Goal: Task Accomplishment & Management: Use online tool/utility

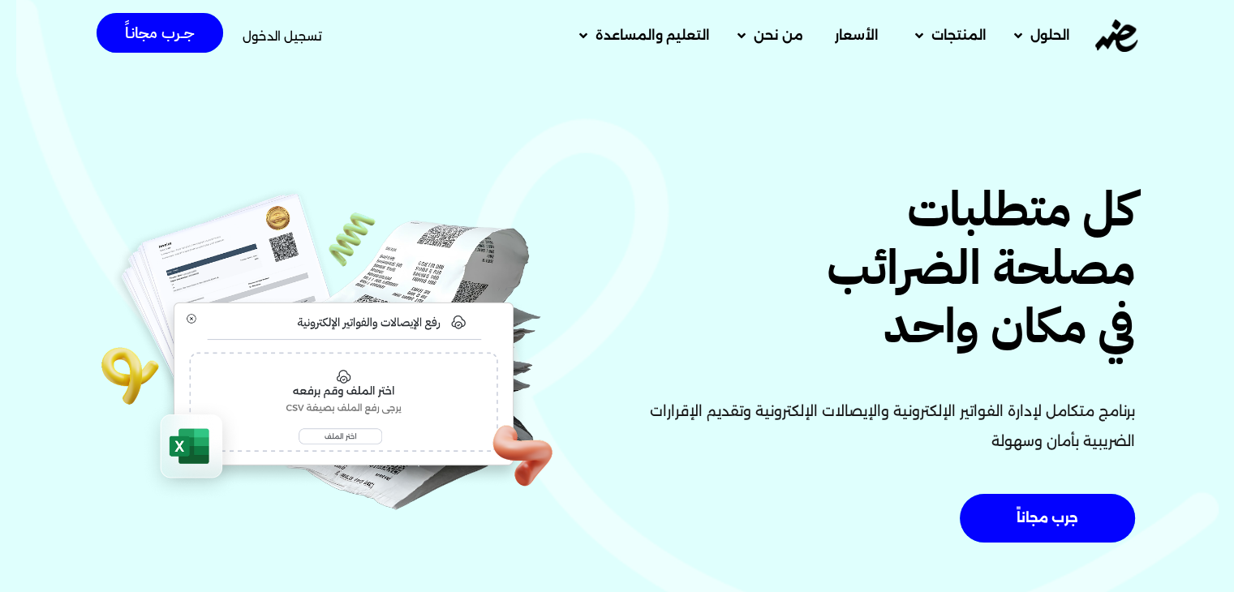
click at [304, 30] on span "تسجيل الدخول" at bounding box center [283, 36] width 80 height 12
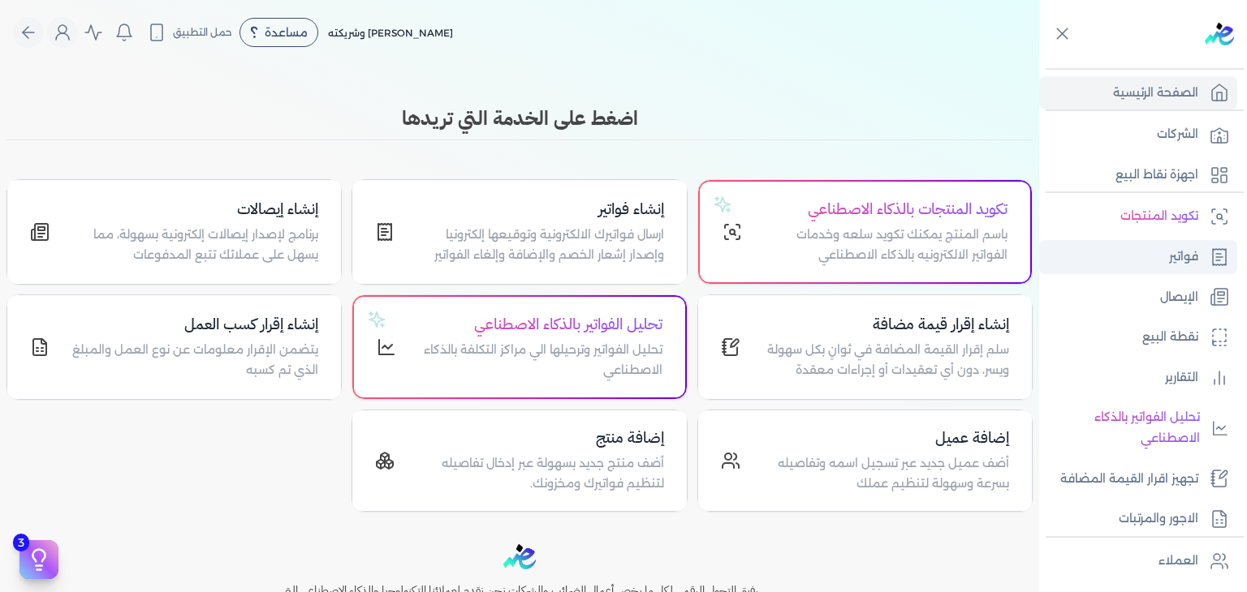
click at [1170, 258] on p "فواتير" at bounding box center [1183, 257] width 29 height 21
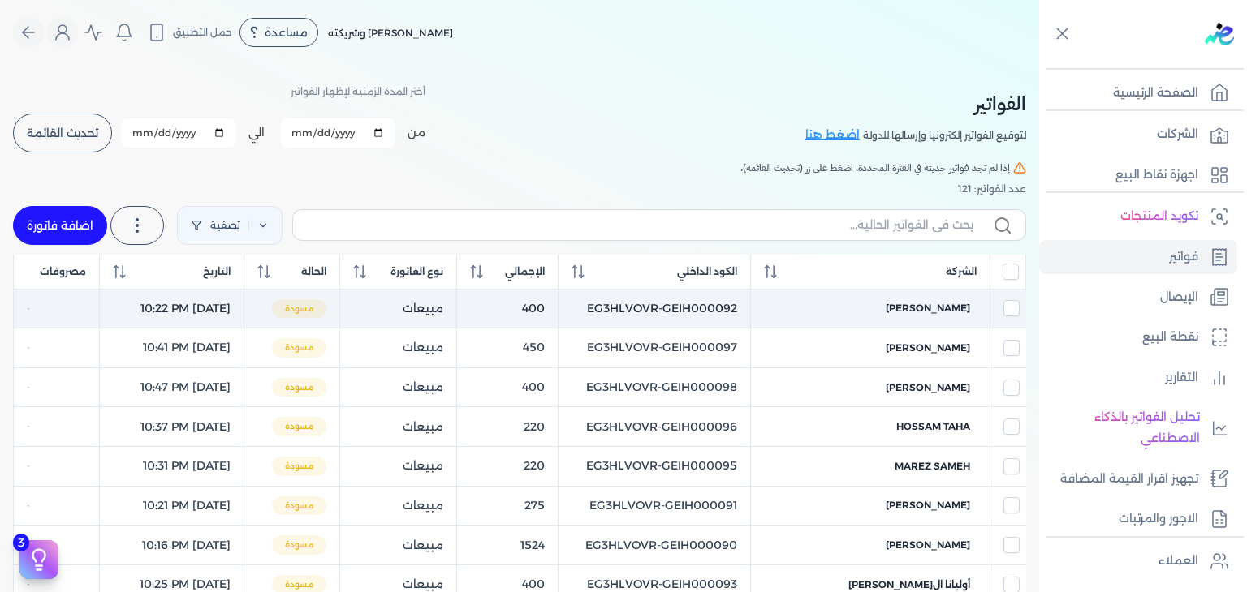
click at [739, 303] on td "EG3HLVOVR-GEIH000092" at bounding box center [654, 309] width 192 height 40
checkbox input "true"
checkbox input "false"
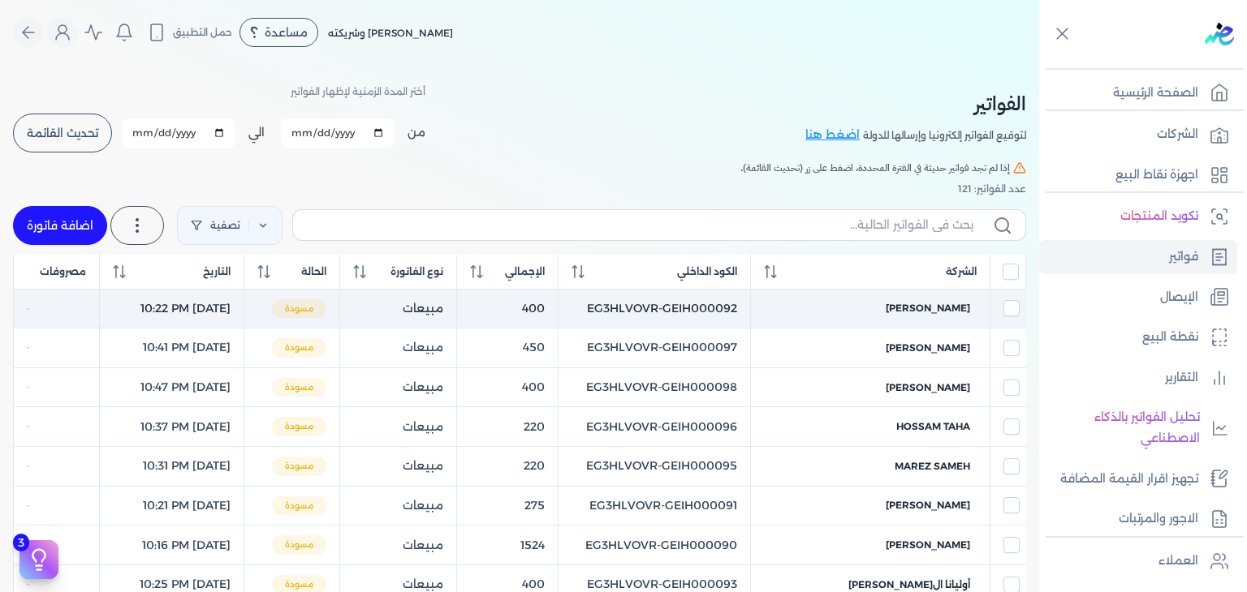
checkbox input "false"
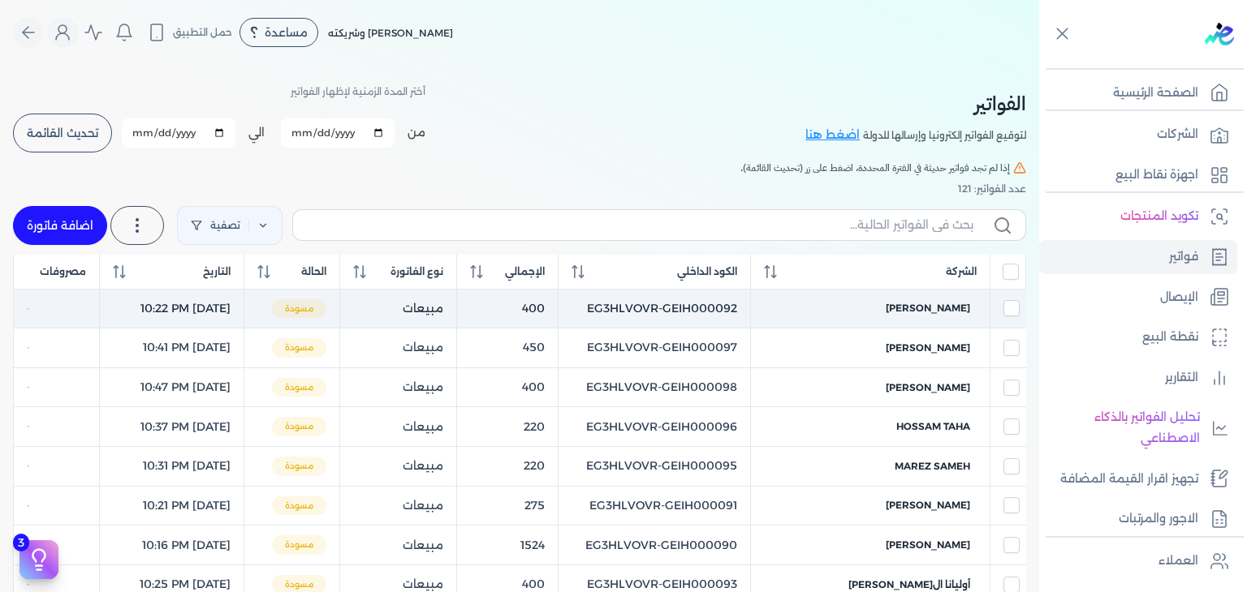
checkbox input "false"
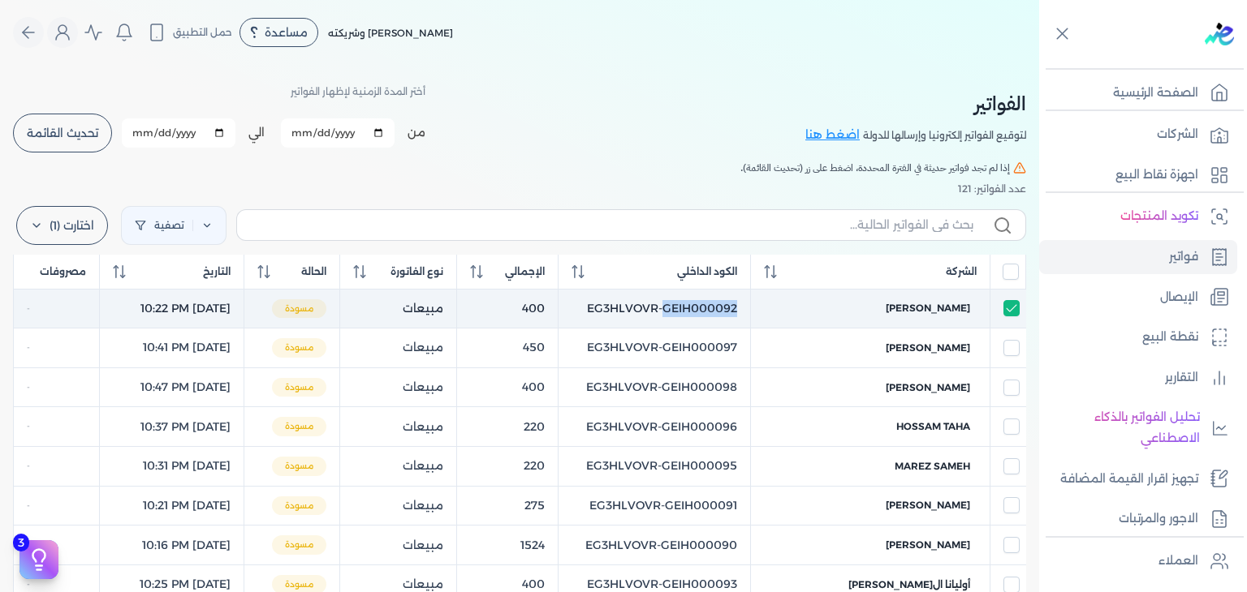
click at [739, 303] on td "EG3HLVOVR-GEIH000092" at bounding box center [654, 309] width 192 height 40
checkbox input "false"
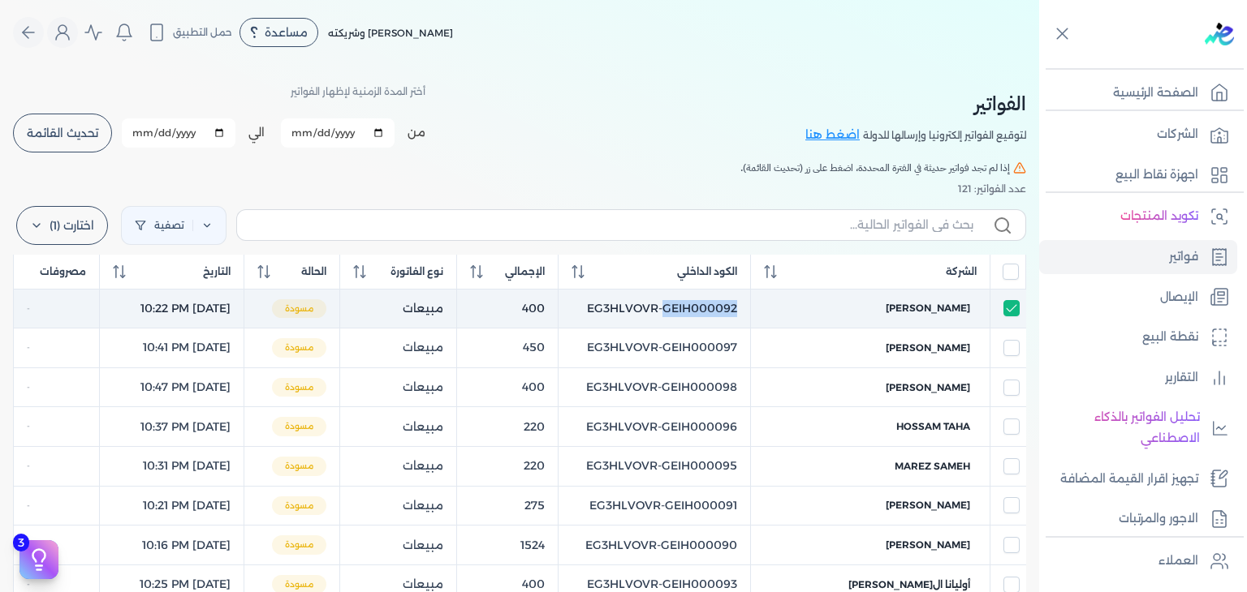
checkbox input "false"
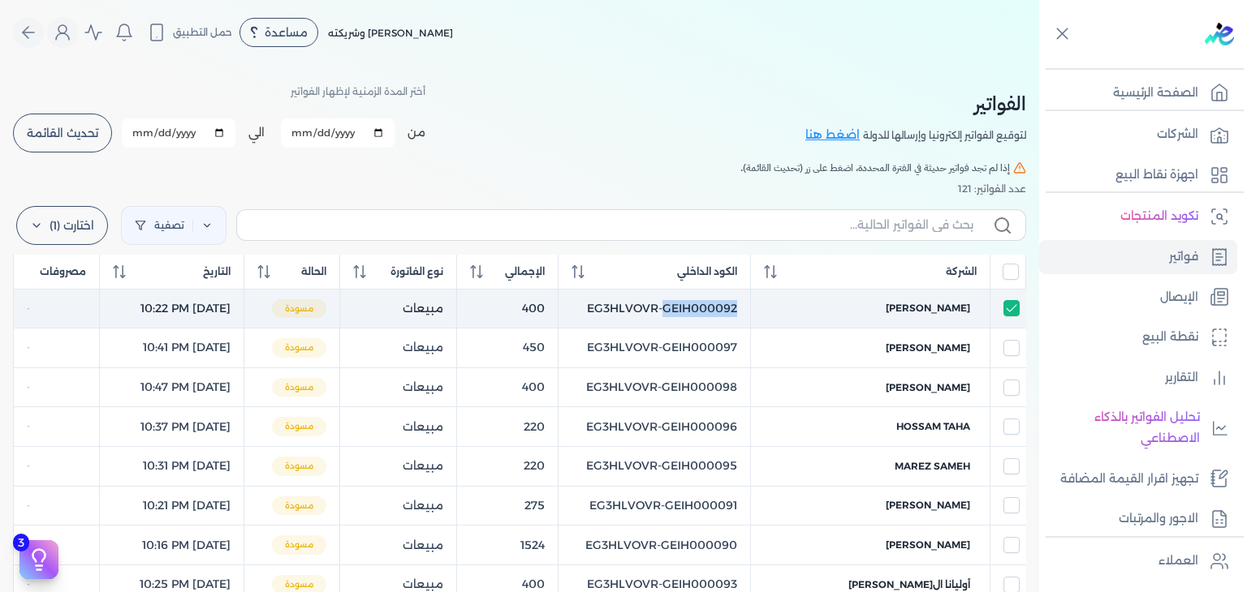
checkbox input "false"
click at [739, 303] on td "EG3HLVOVR-GEIH000092" at bounding box center [654, 309] width 192 height 40
checkbox input "true"
checkbox input "false"
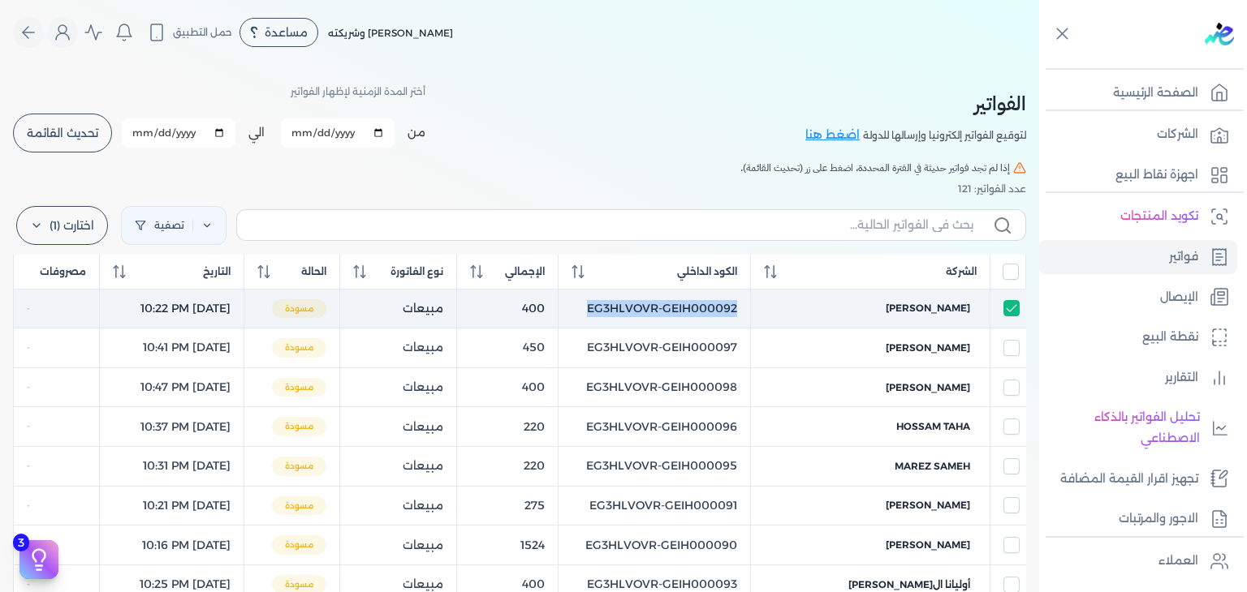
checkbox input "false"
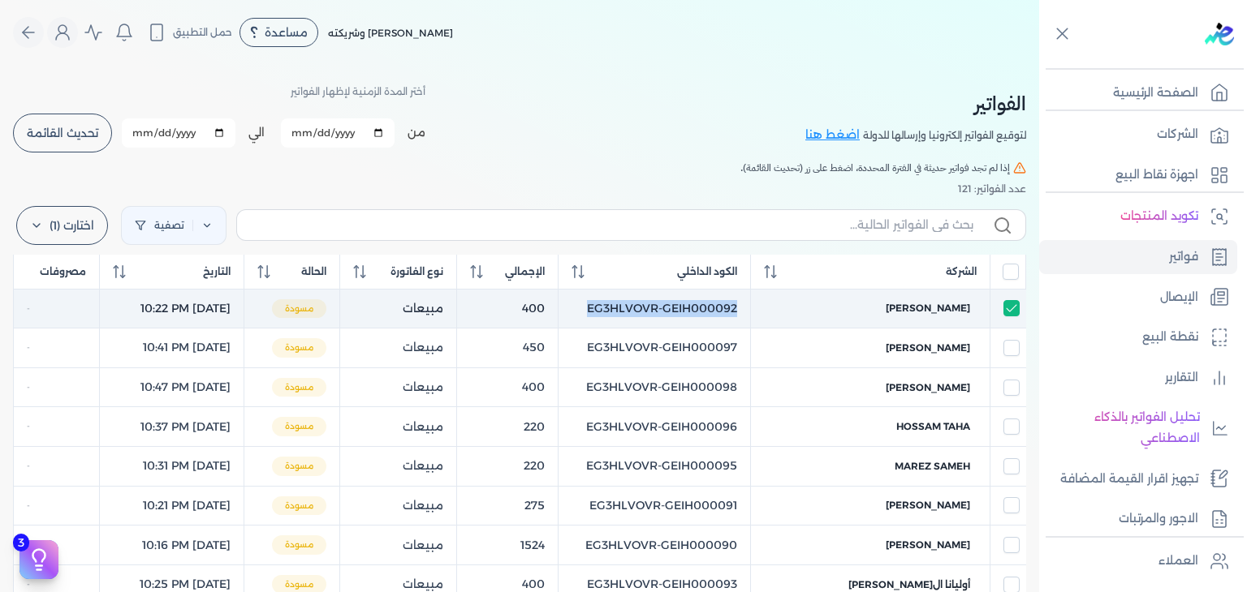
checkbox input "false"
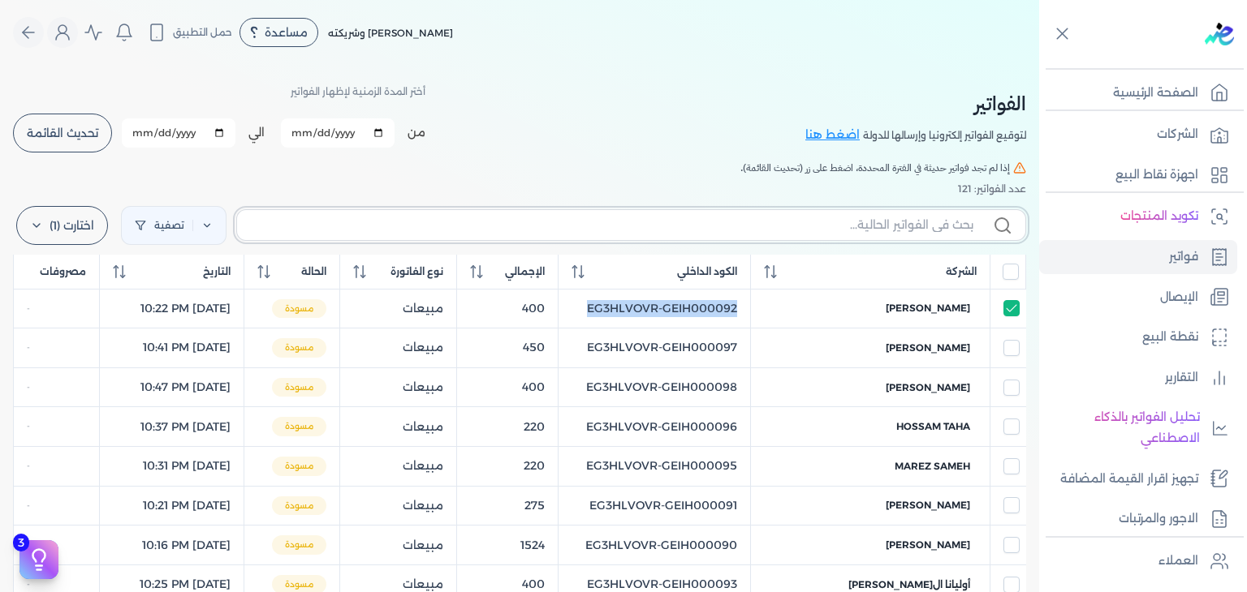
click at [820, 220] on input "text" at bounding box center [611, 225] width 723 height 17
paste input "EG3HLVOVR-GEIH000100"
type input "EG3HLVOVR-GEIH000100"
checkbox input "false"
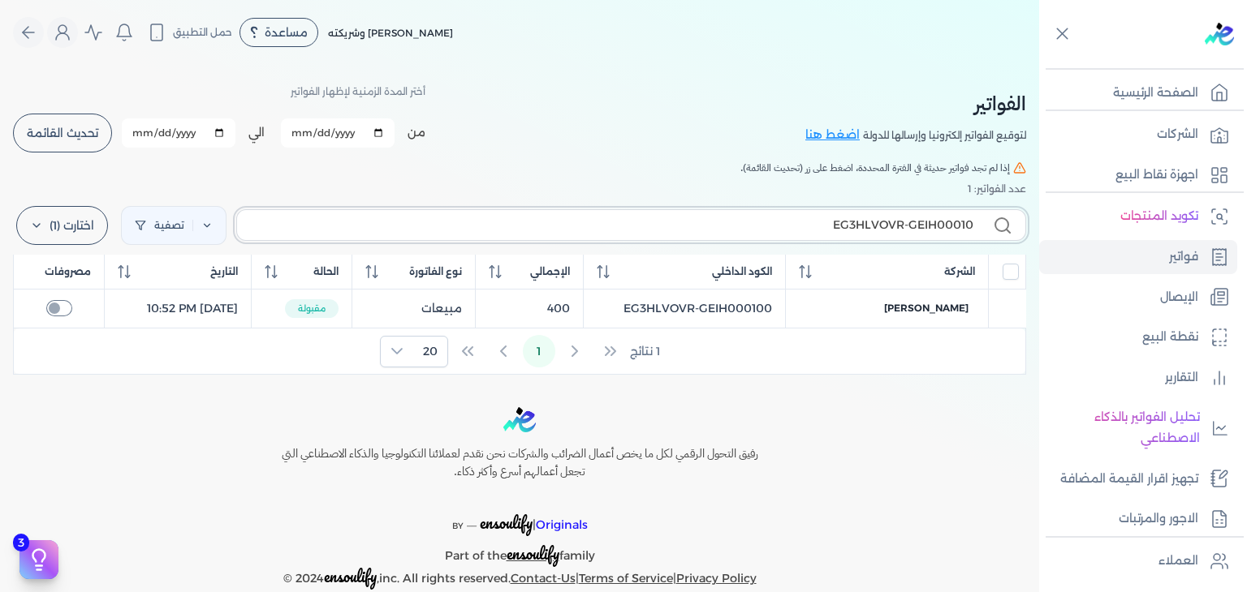
type input "EG3HLVOVR-GEIH0001"
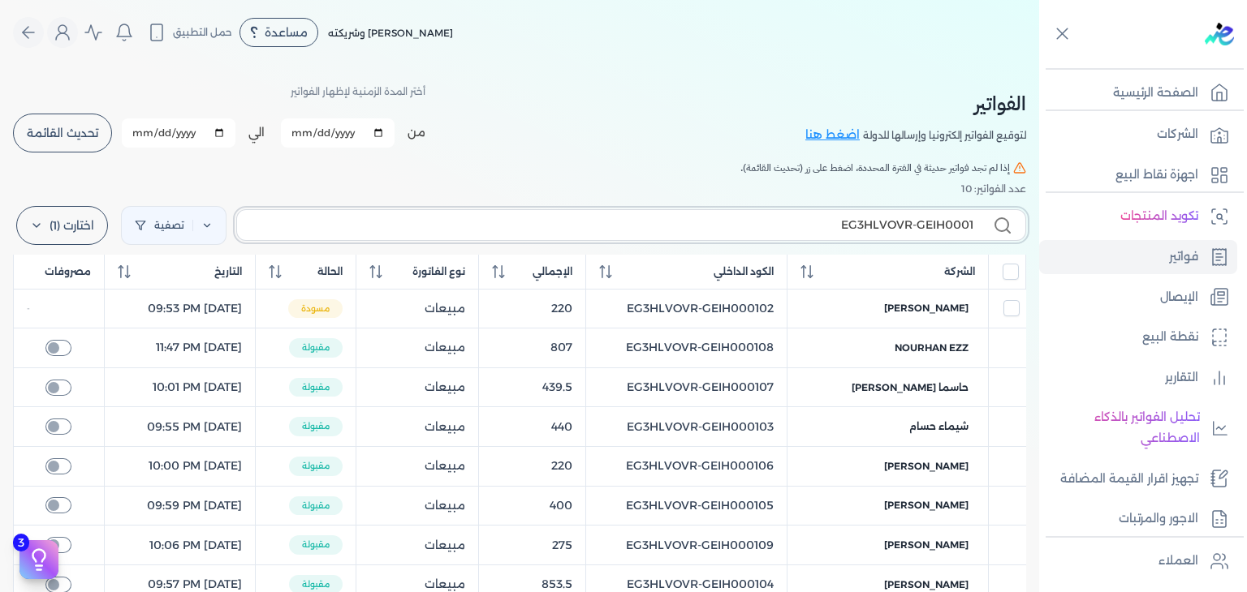
checkbox input "false"
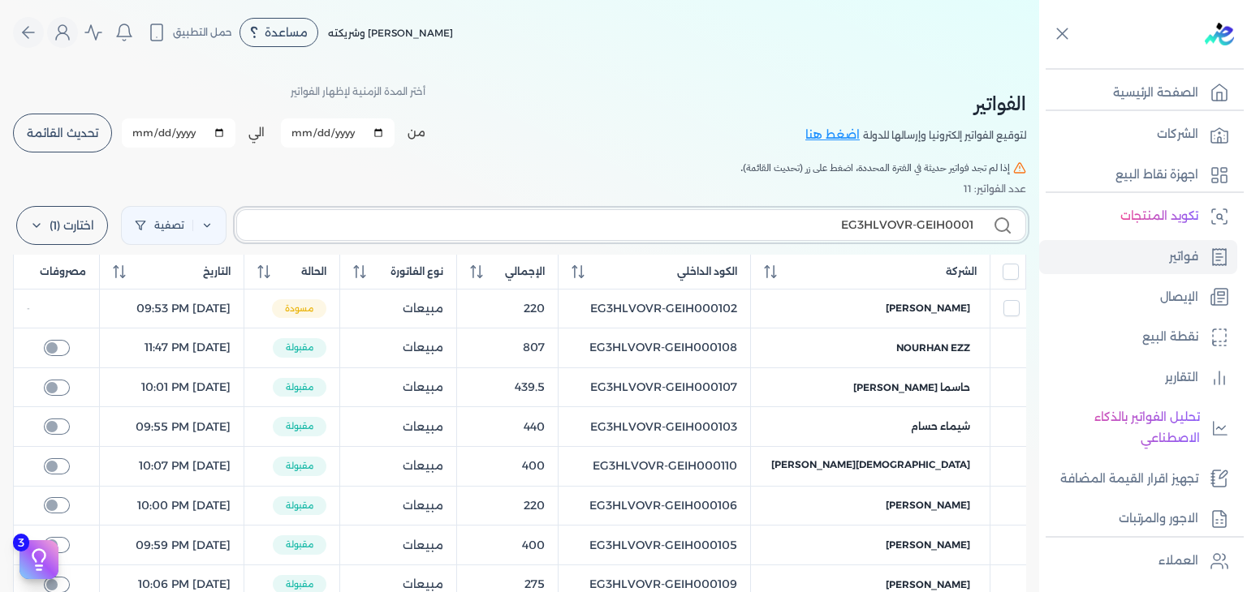
type input "EG3HLVOVR-GEIH000"
checkbox input "false"
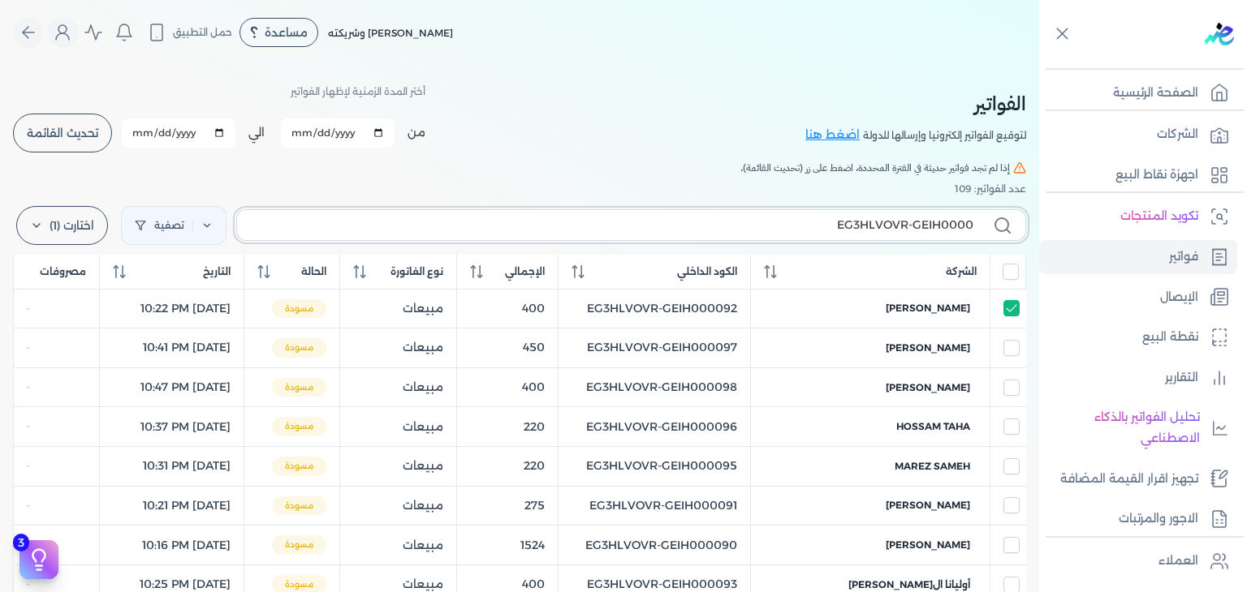
type input "EG3HLVOVR-GEIH00001"
checkbox input "false"
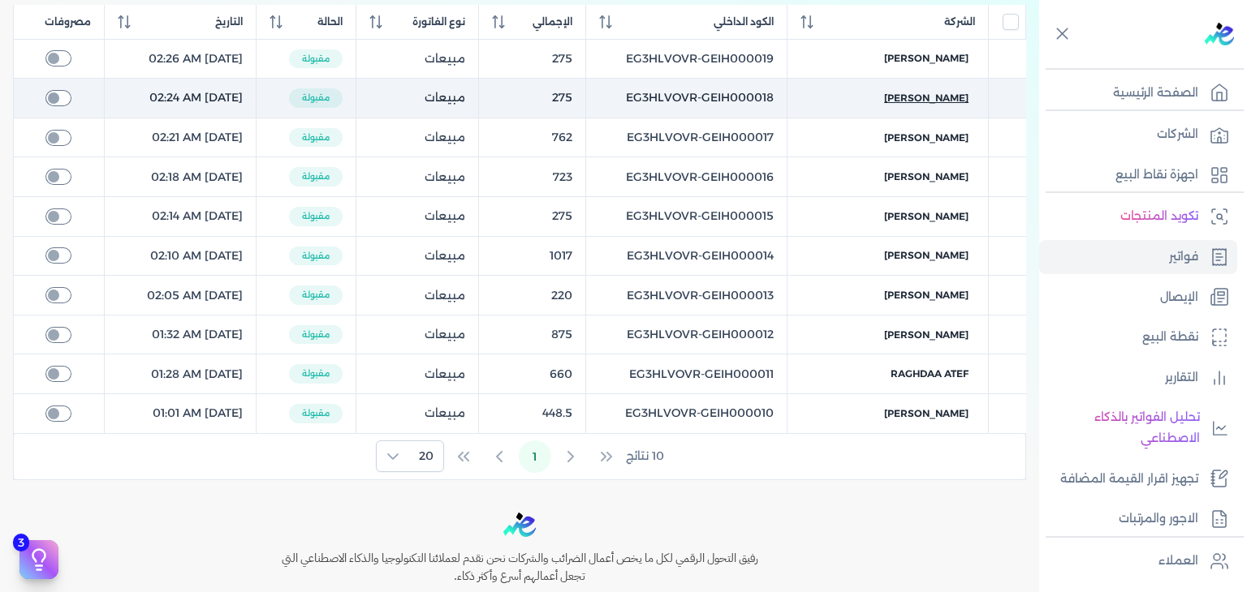
scroll to position [394, 0]
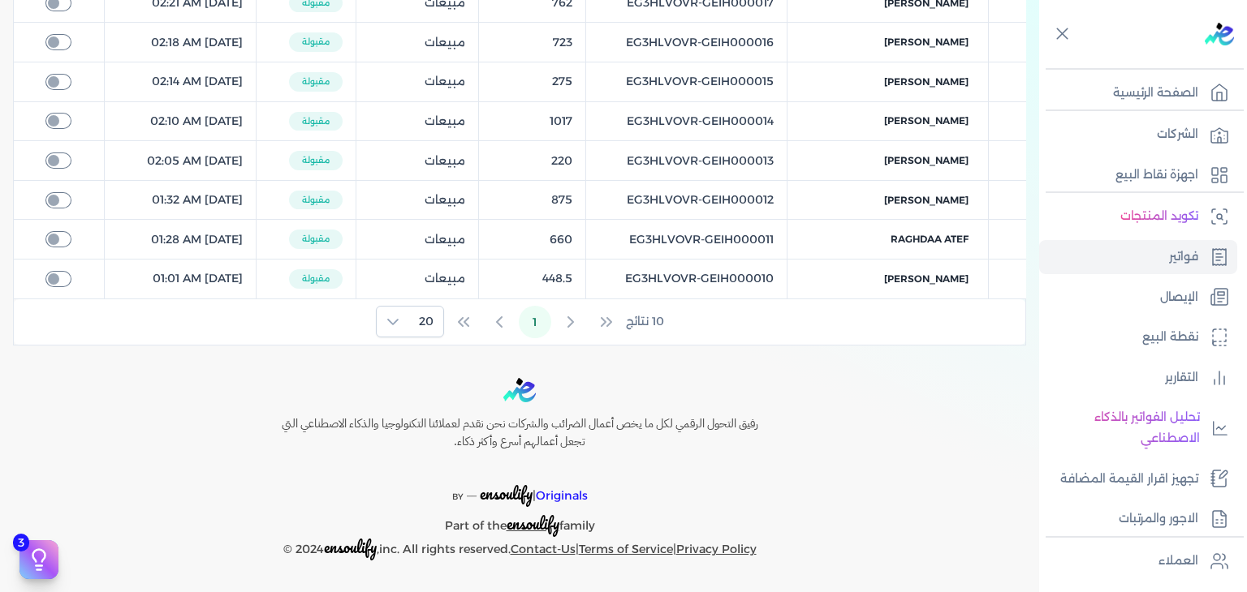
click at [746, 282] on table "الشركة الكود الداخلي الإجمالي نوع الفاتورة الحالة التاريخ مصروفات [PERSON_NAME]…" at bounding box center [519, 84] width 1013 height 429
copy tr "EG3HLVOVR-GEIH000010"
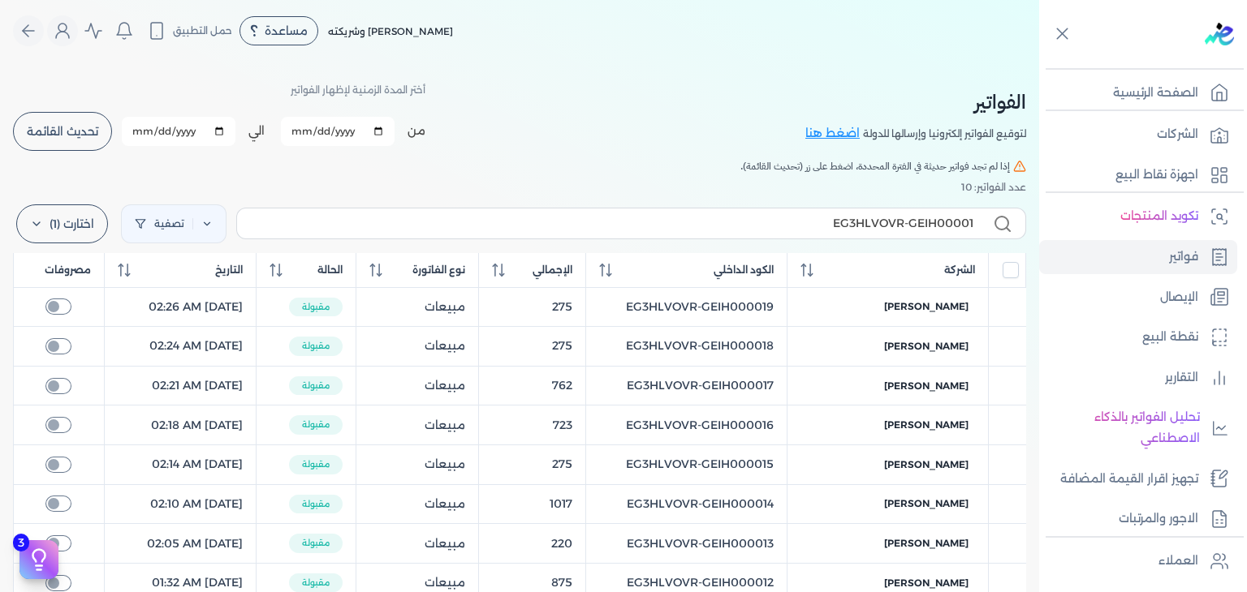
scroll to position [0, 0]
click at [923, 231] on input "EG3HLVOVR-GEIH00001" at bounding box center [611, 225] width 723 height 17
paste input "0"
type input "EG3HLVOVR-GEIH000010"
checkbox input "false"
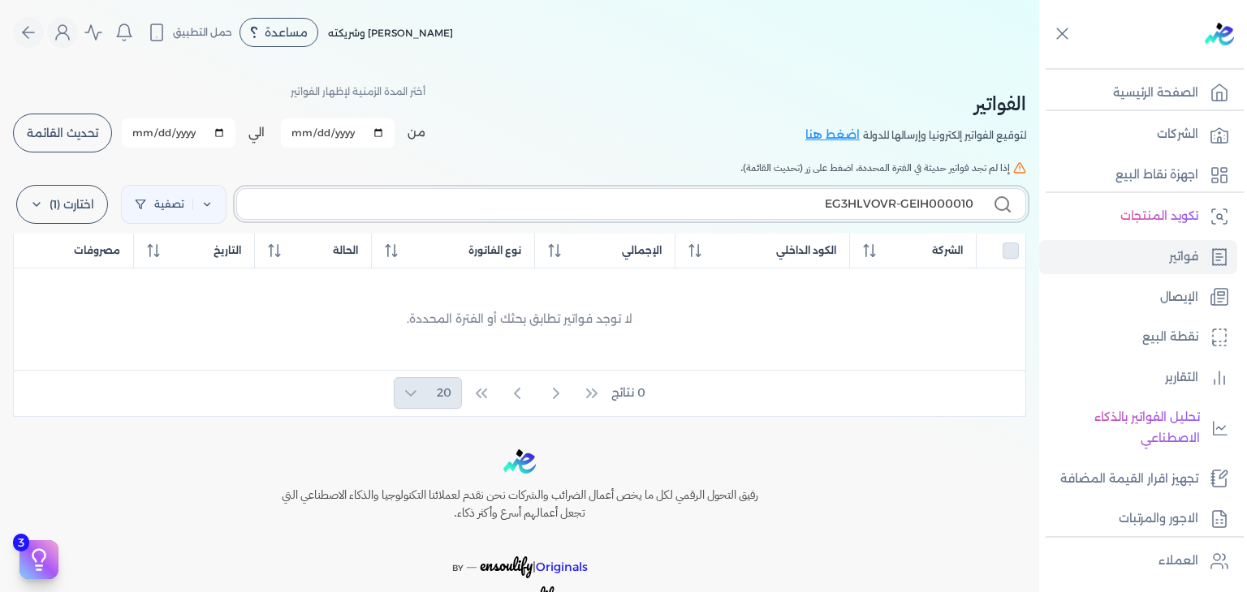
drag, startPoint x: 961, startPoint y: 206, endPoint x: 974, endPoint y: 203, distance: 13.4
click at [974, 203] on label "EG3HLVOVR-GEIH000010" at bounding box center [631, 203] width 790 height 31
type input "EG3HLVOVR-GEIH00001"
click at [701, 248] on icon at bounding box center [694, 250] width 13 height 13
click at [887, 200] on input "EG3HLVOVR-GEIH00001" at bounding box center [611, 204] width 723 height 17
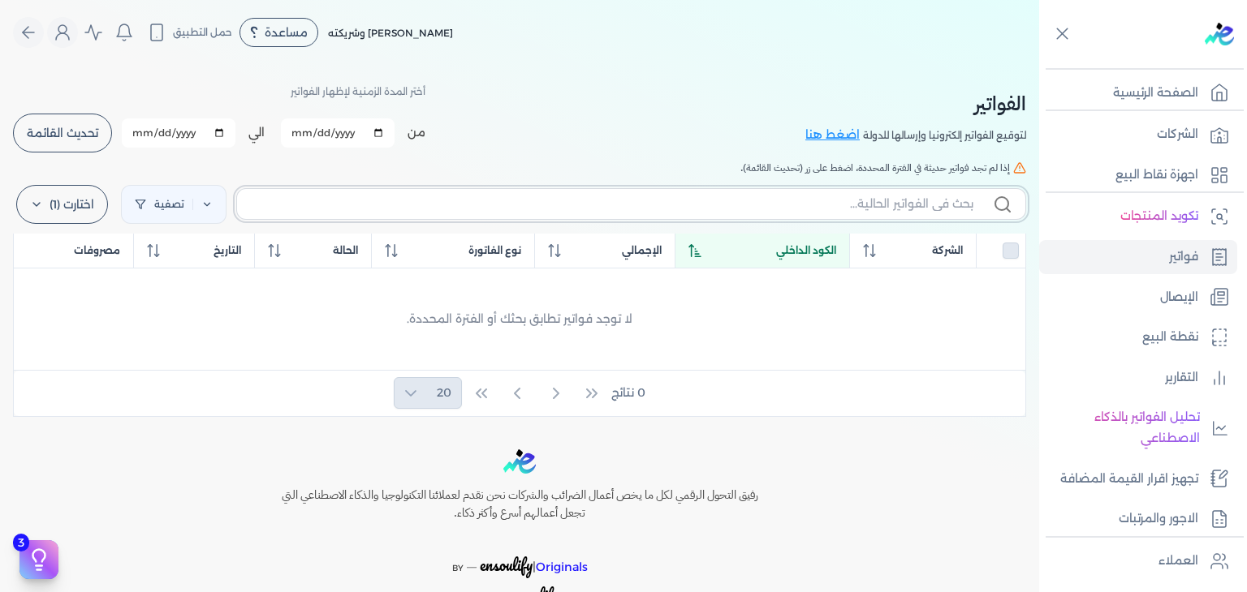
checkbox input "false"
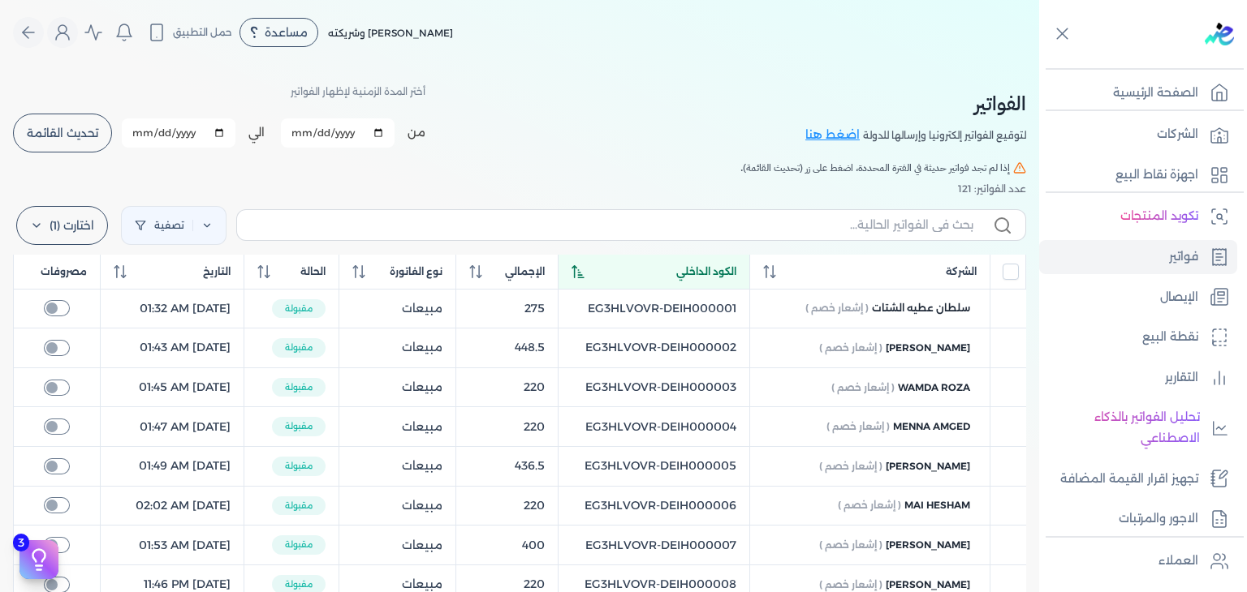
copy tr "EG3HLVOVR-DEIH000001"
click at [889, 228] on input "text" at bounding box center [611, 225] width 723 height 17
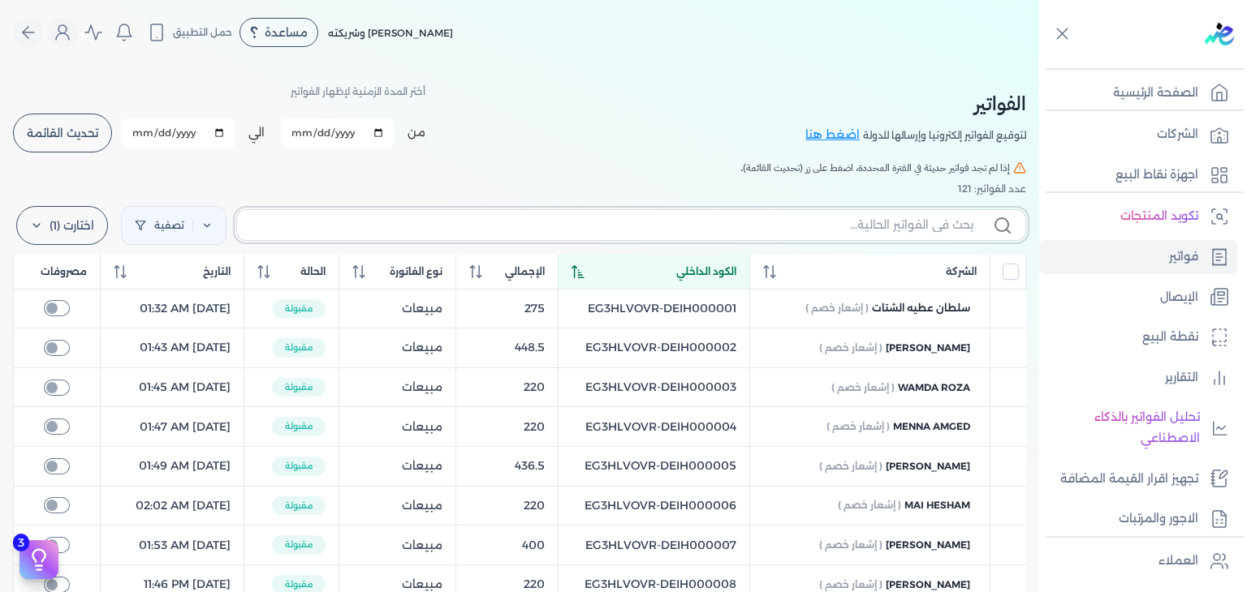
paste input "EG3HLVOVR-DEIH000001"
type input "EG3HLVOVR-DEIH000001"
checkbox input "false"
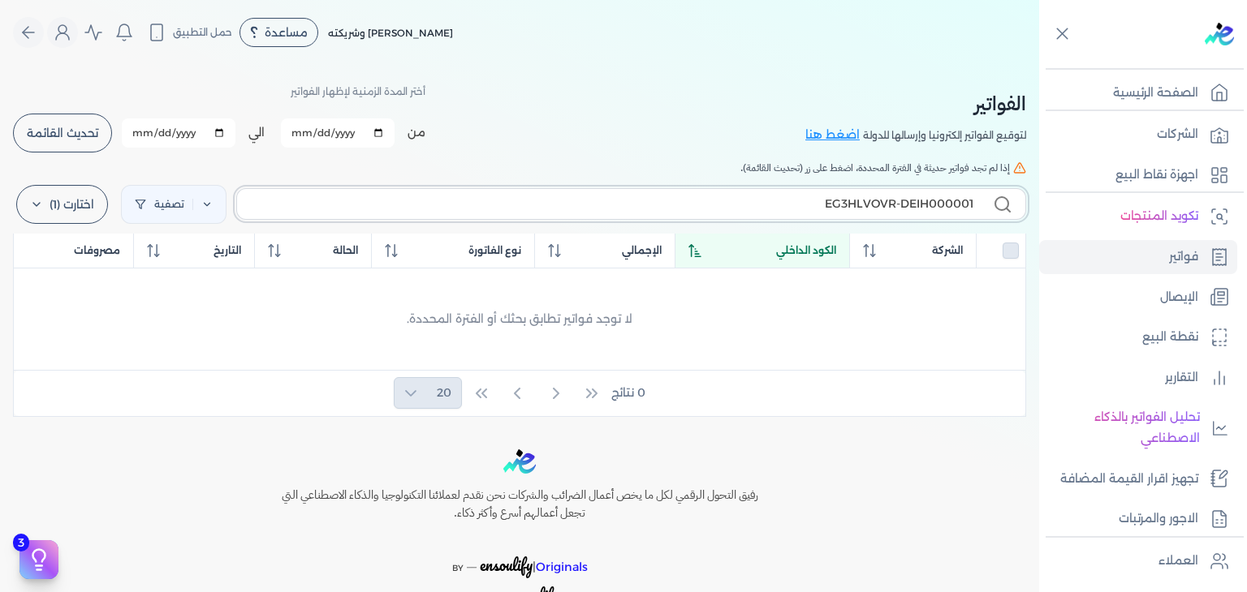
type input "EG3HLVOVR-DEIH000001"
checkbox input "false"
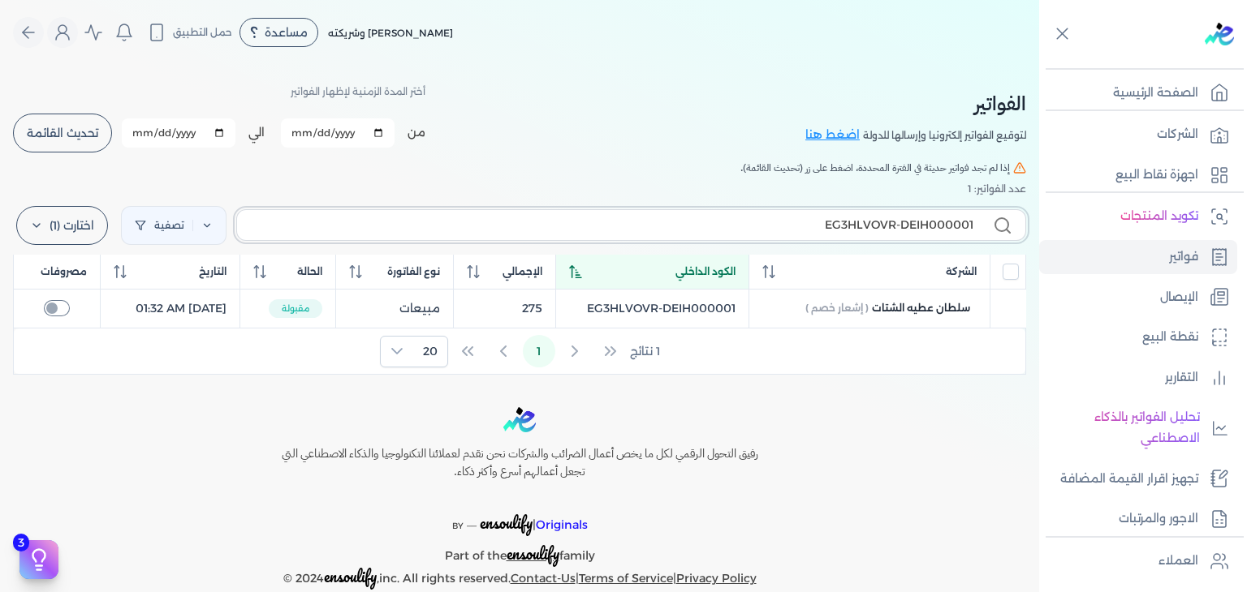
type input "EG3HLVOVR-DEIH000001"
click at [581, 275] on icon at bounding box center [575, 271] width 12 height 13
click at [582, 275] on icon at bounding box center [575, 271] width 13 height 13
click at [860, 235] on label "EG3HLVOVR-DEIH000001" at bounding box center [631, 224] width 790 height 31
click at [860, 234] on input "EG3HLVOVR-DEIH000001" at bounding box center [611, 225] width 723 height 17
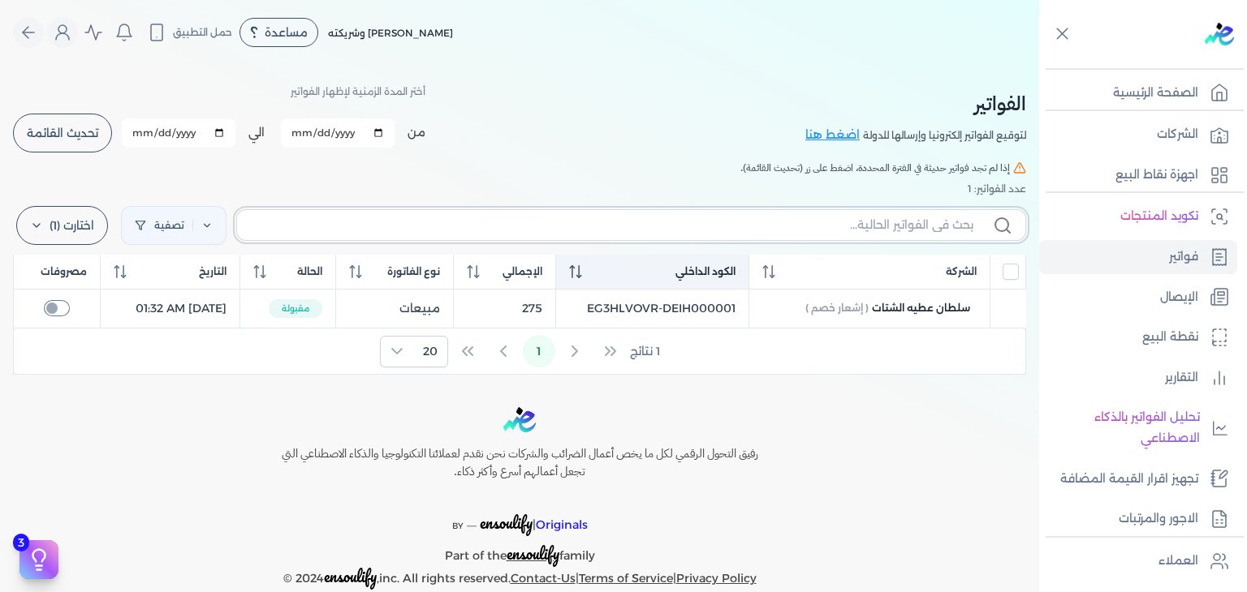
checkbox input "false"
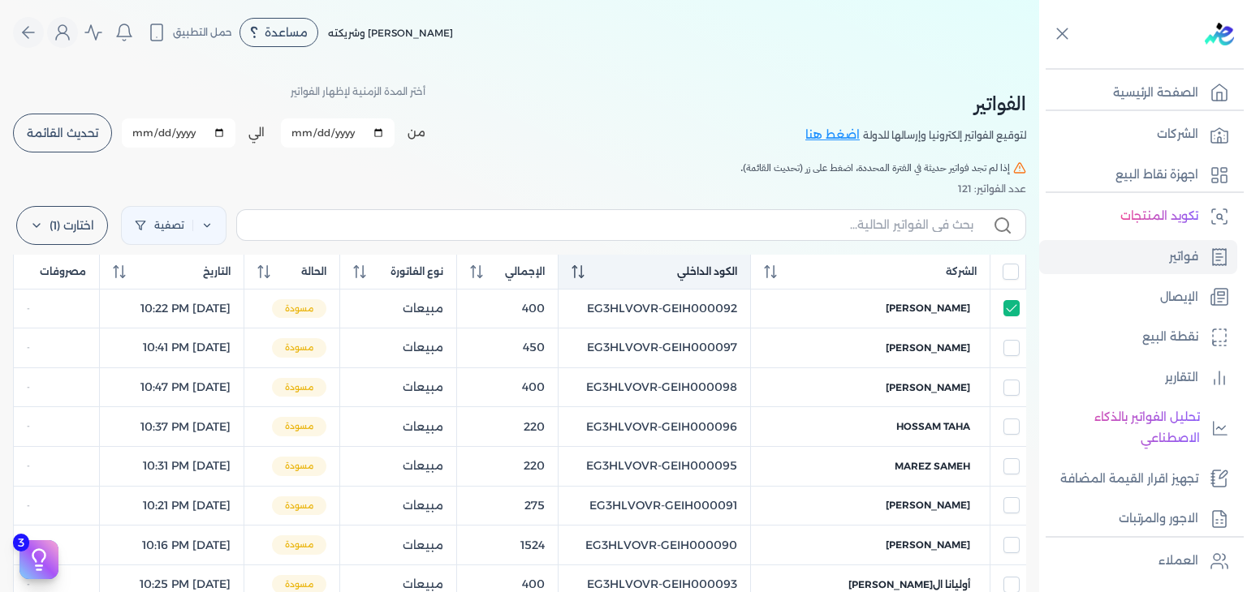
click at [640, 275] on div "الكود الداخلي" at bounding box center [653, 272] width 165 height 15
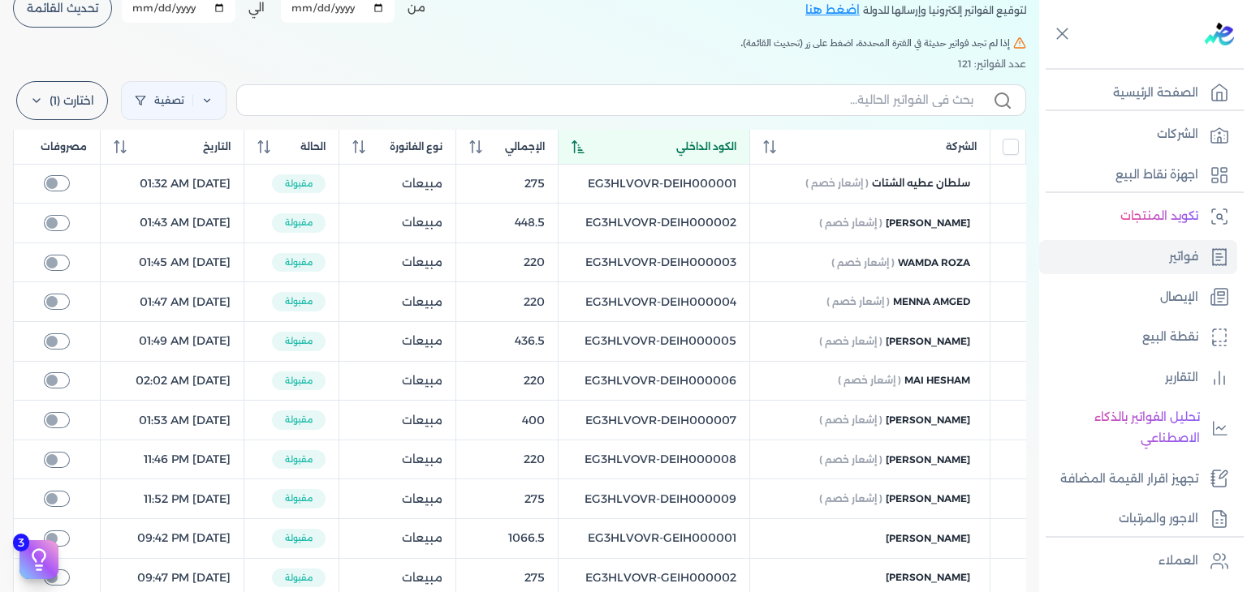
scroll to position [162, 0]
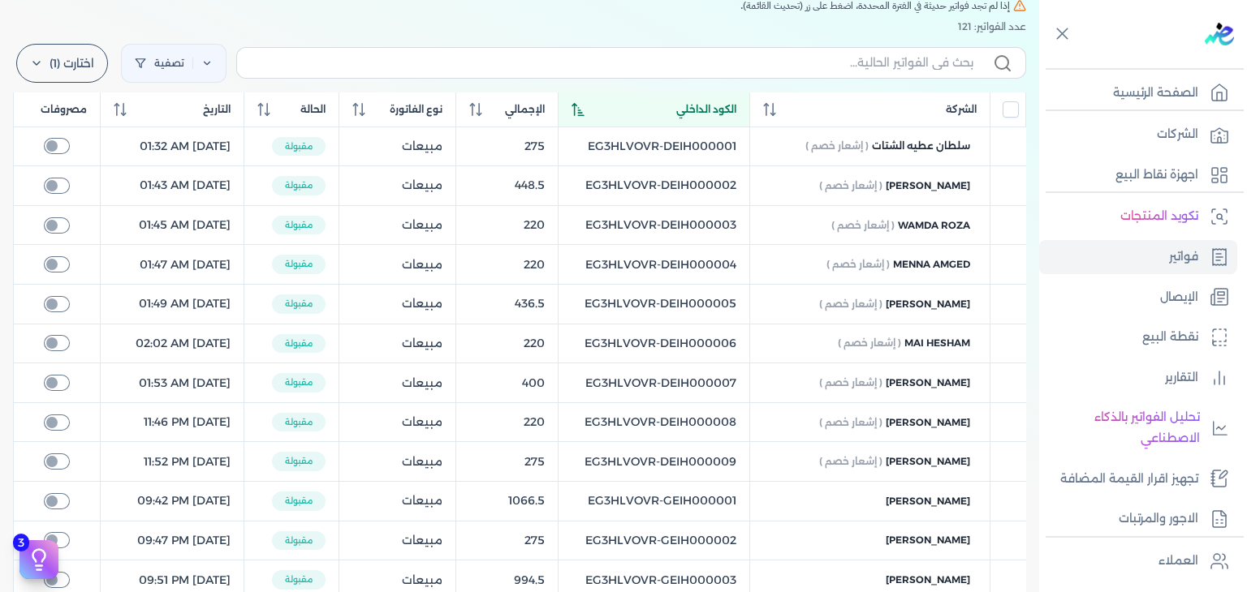
click at [745, 506] on table "الشركة الكود الداخلي الإجمالي نوع الفاتورة الحالة التاريخ مصروفات [PERSON_NAME]…" at bounding box center [519, 505] width 1013 height 824
click at [744, 505] on table "الشركة الكود الداخلي الإجمالي نوع الفاتورة الحالة التاريخ مصروفات [PERSON_NAME]…" at bounding box center [519, 505] width 1013 height 824
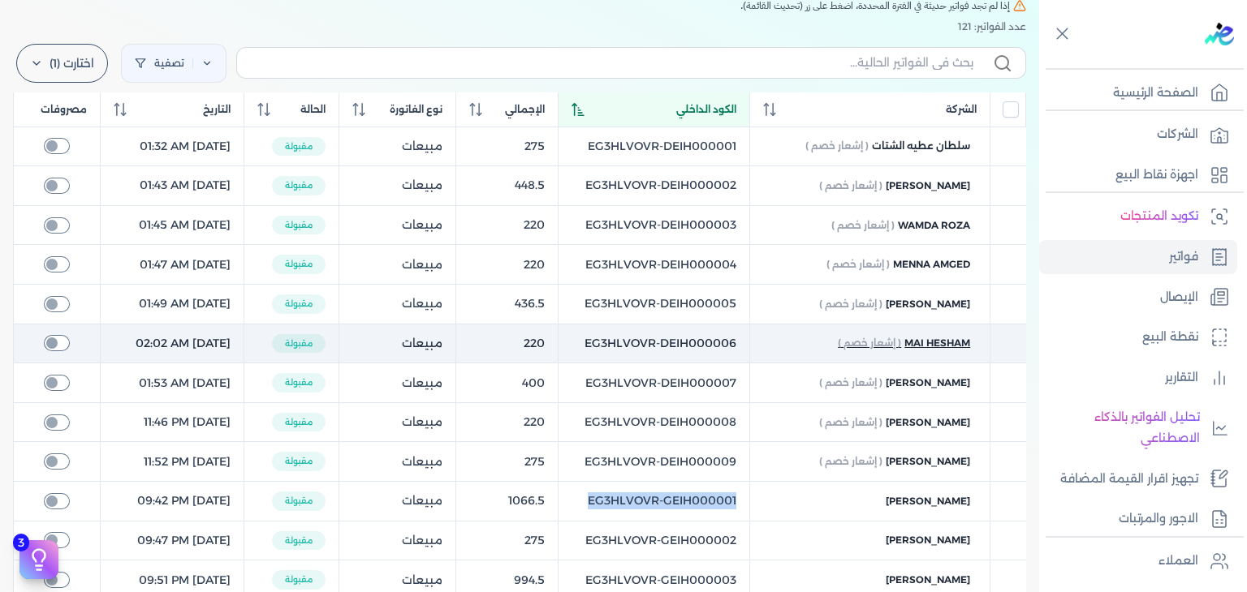
copy tr "EG3HLVOVR-GEIH000001"
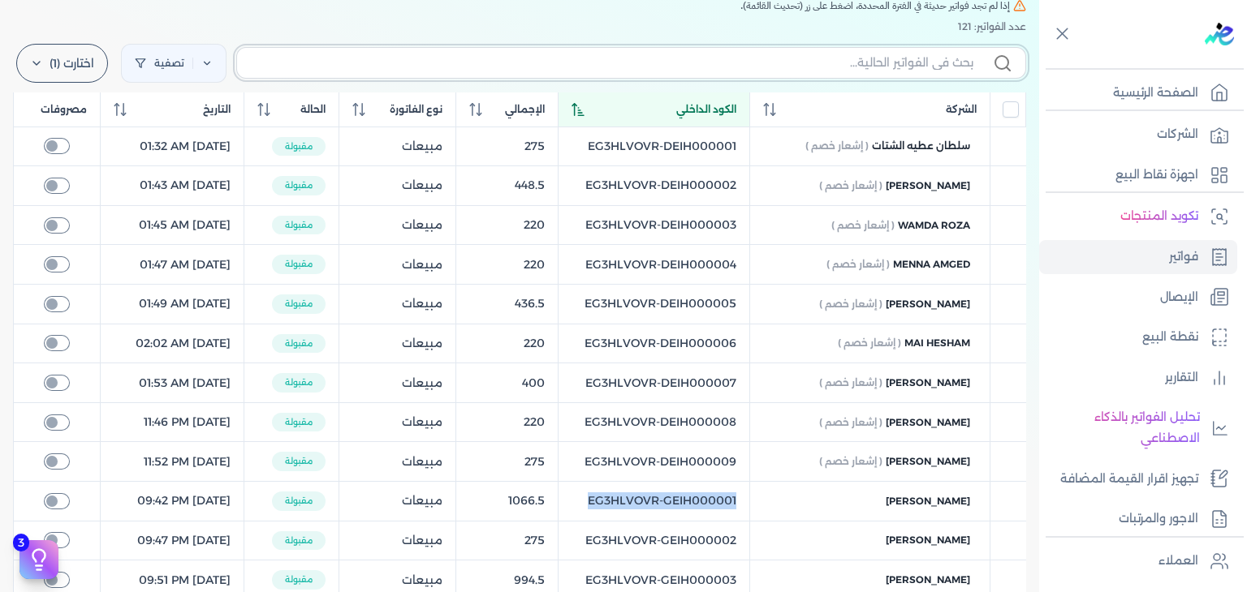
click at [911, 56] on input "text" at bounding box center [611, 62] width 723 height 17
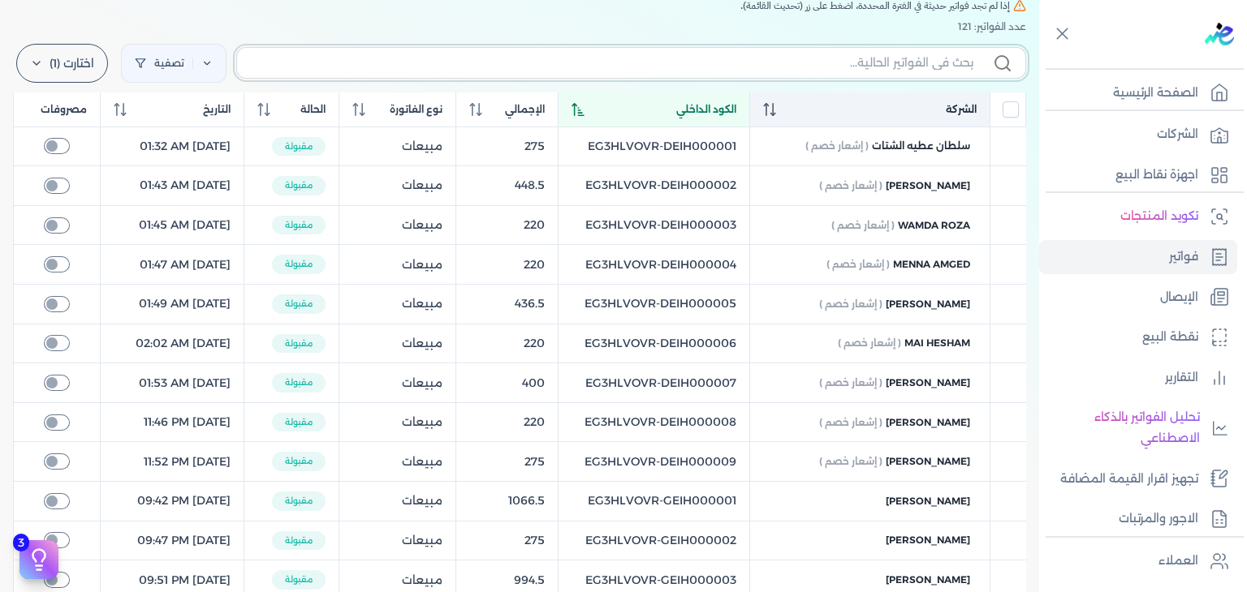
paste input "EG3HLVOVR-GEIH000001"
type input "EG3HLVOVR-GEIH000001"
checkbox input "false"
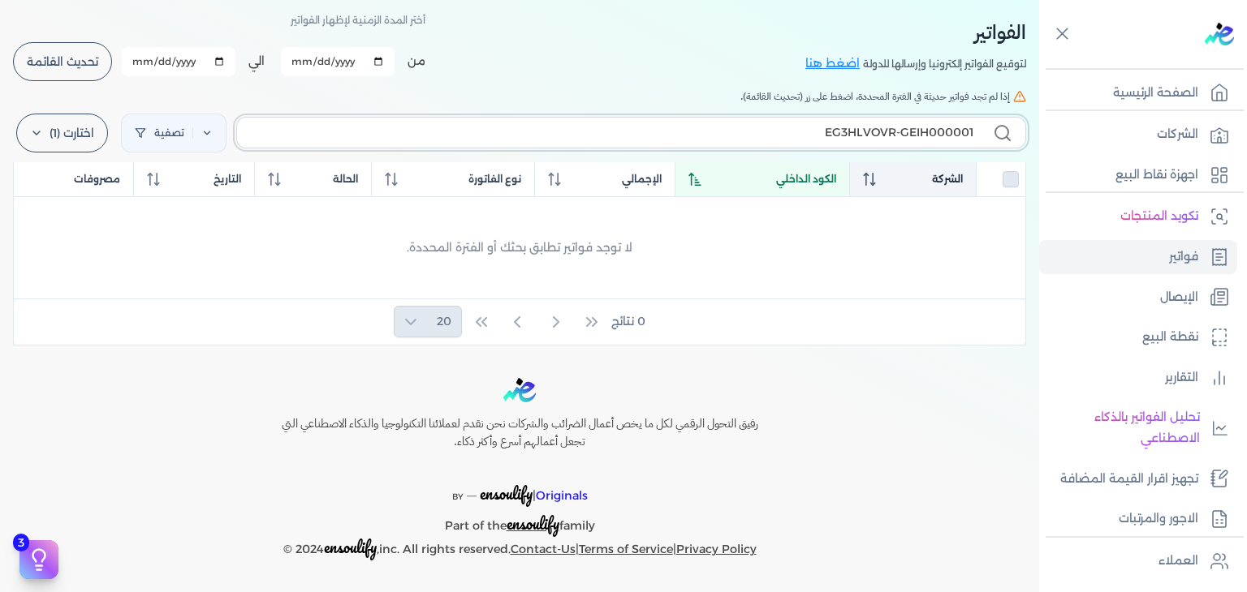
scroll to position [70, 0]
type input "EG3HLVOVR-GEIH000001"
checkbox input "false"
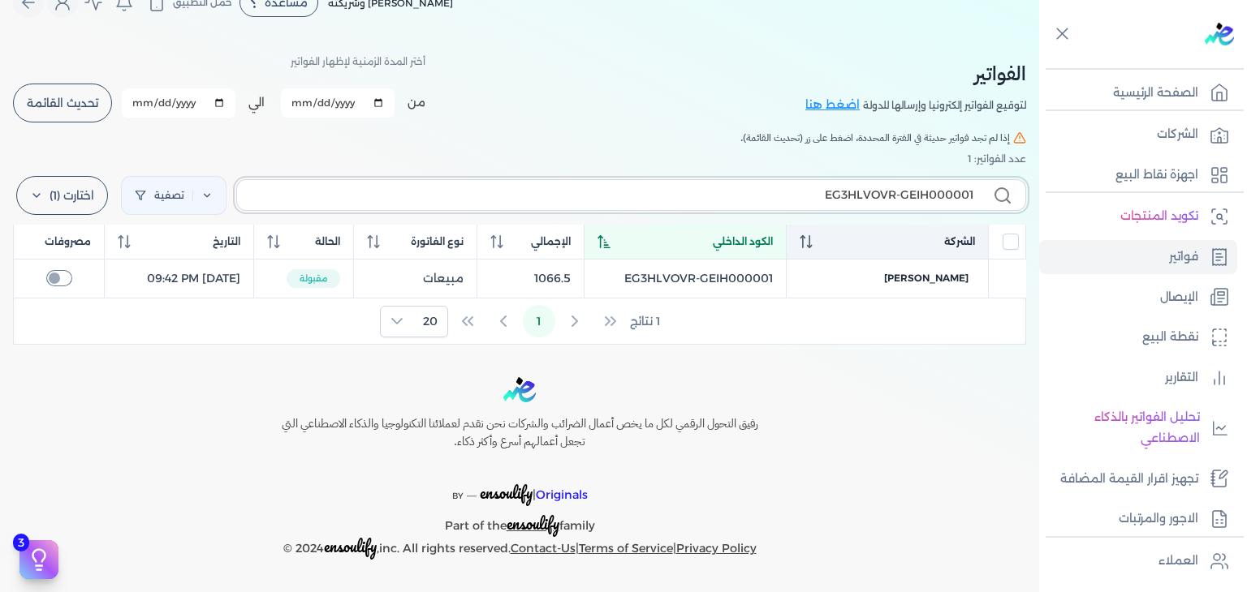
scroll to position [28, 0]
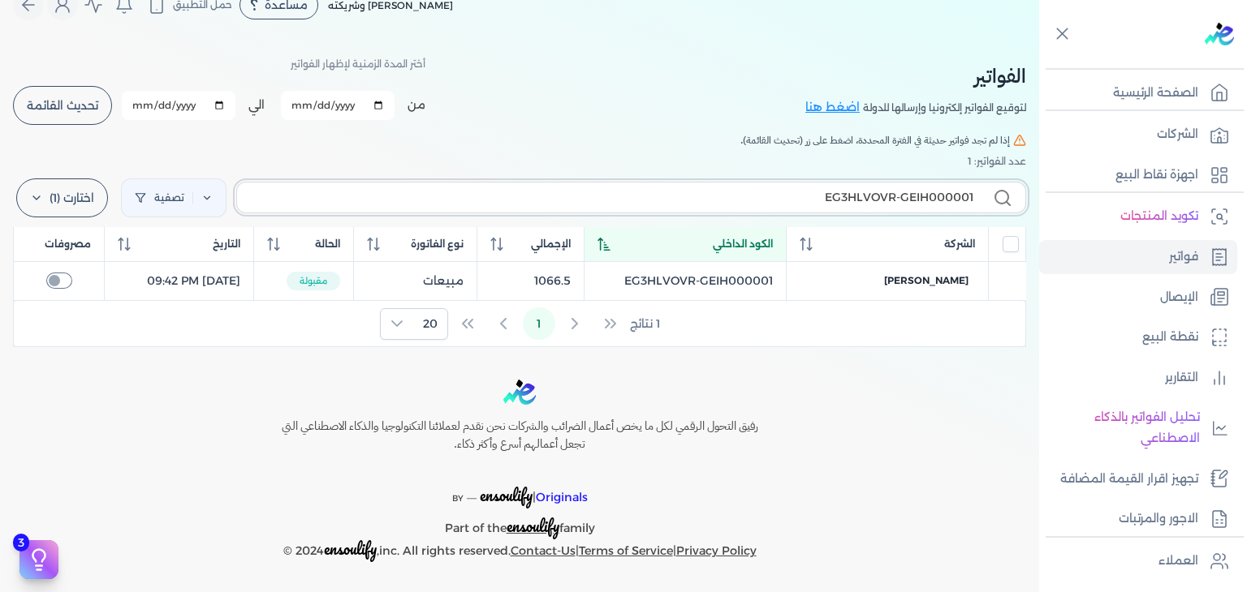
type input "EG3HLVOVR-GEIH000001"
click at [951, 288] on table "الشركة الكود الداخلي الإجمالي نوع الفاتورة الحالة التاريخ مصروفات [PERSON_NAME]…" at bounding box center [519, 264] width 1013 height 75
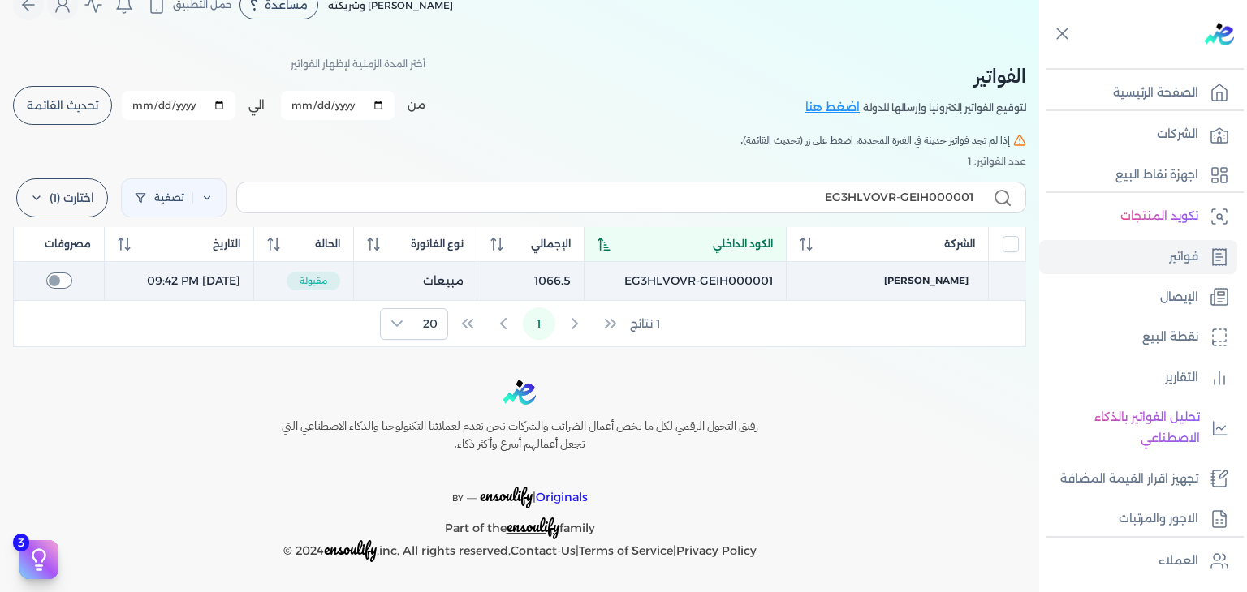
click at [951, 284] on span "[PERSON_NAME]" at bounding box center [926, 281] width 84 height 15
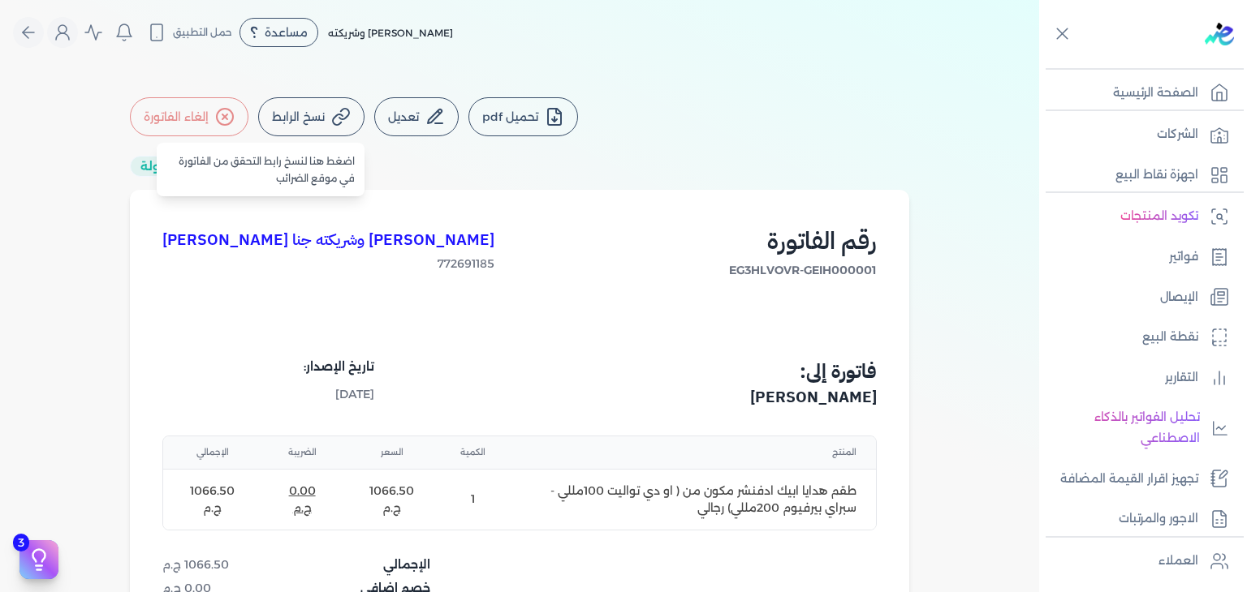
click at [340, 115] on icon at bounding box center [340, 116] width 19 height 19
click at [503, 124] on button "تحميل pdf" at bounding box center [523, 116] width 110 height 39
